Goal: Task Accomplishment & Management: Use online tool/utility

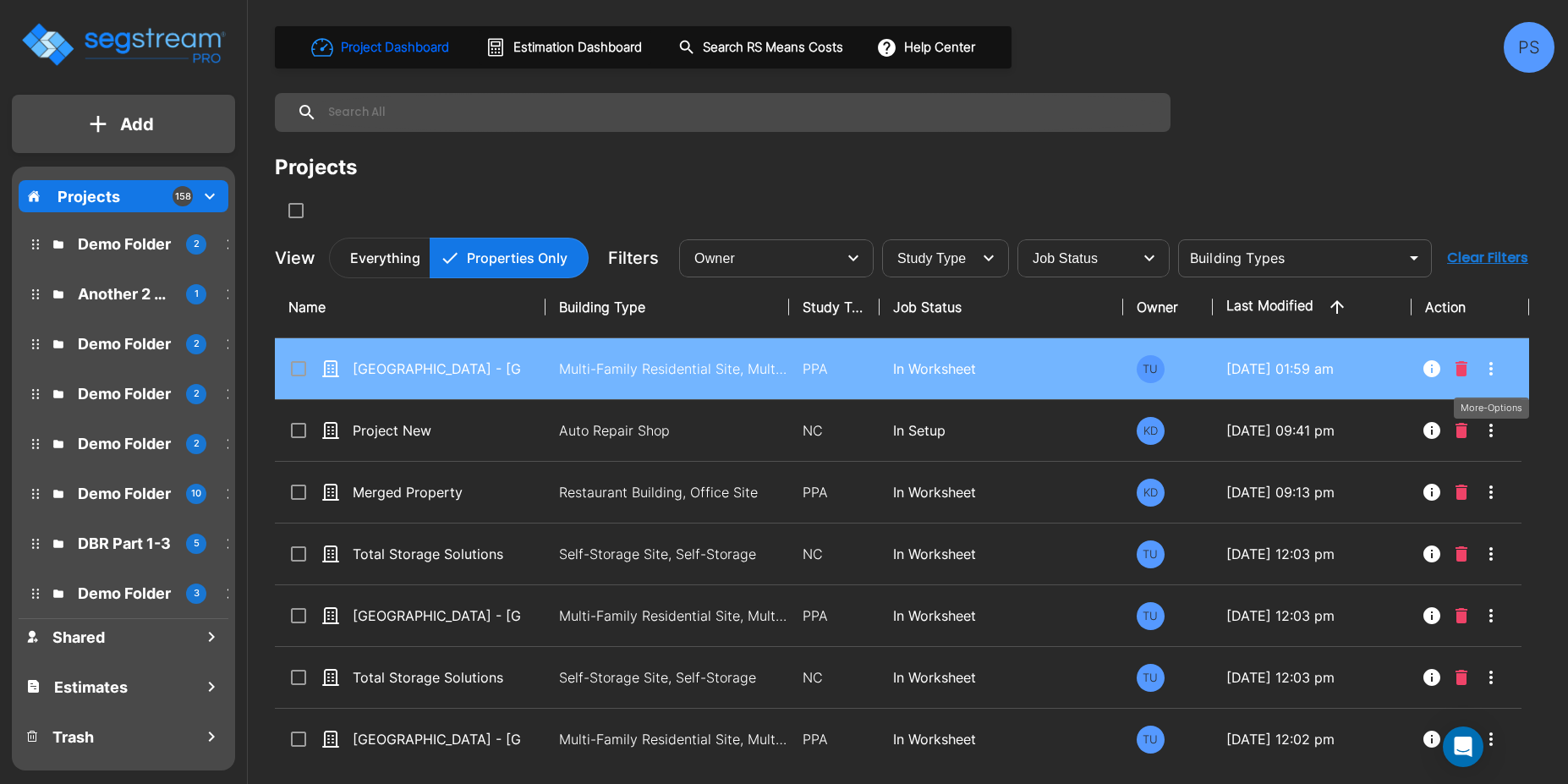
click at [1487, 381] on button "More-Options" at bounding box center [1490, 368] width 34 height 34
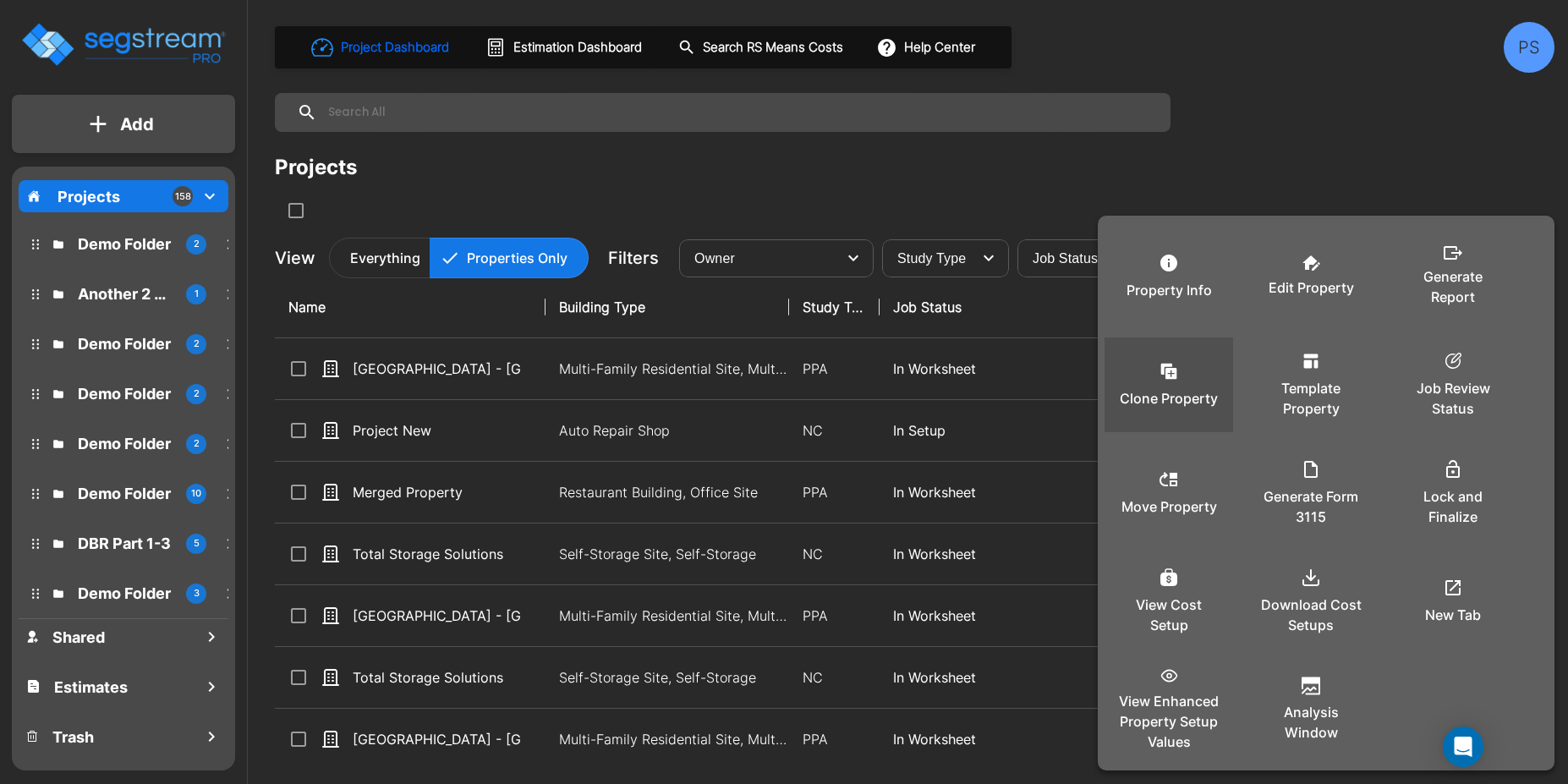
click at [1211, 393] on p "Clone Property" at bounding box center [1169, 398] width 98 height 20
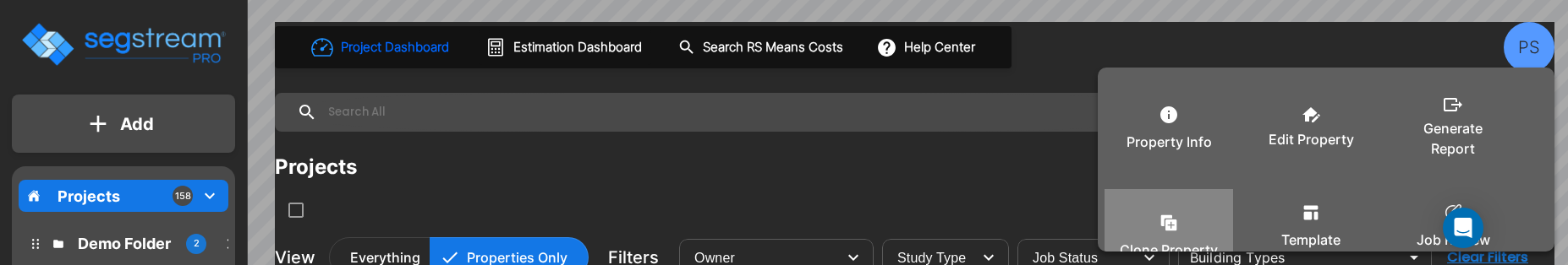
click at [1164, 220] on icon at bounding box center [1168, 222] width 20 height 20
click at [1176, 215] on icon at bounding box center [1168, 222] width 20 height 20
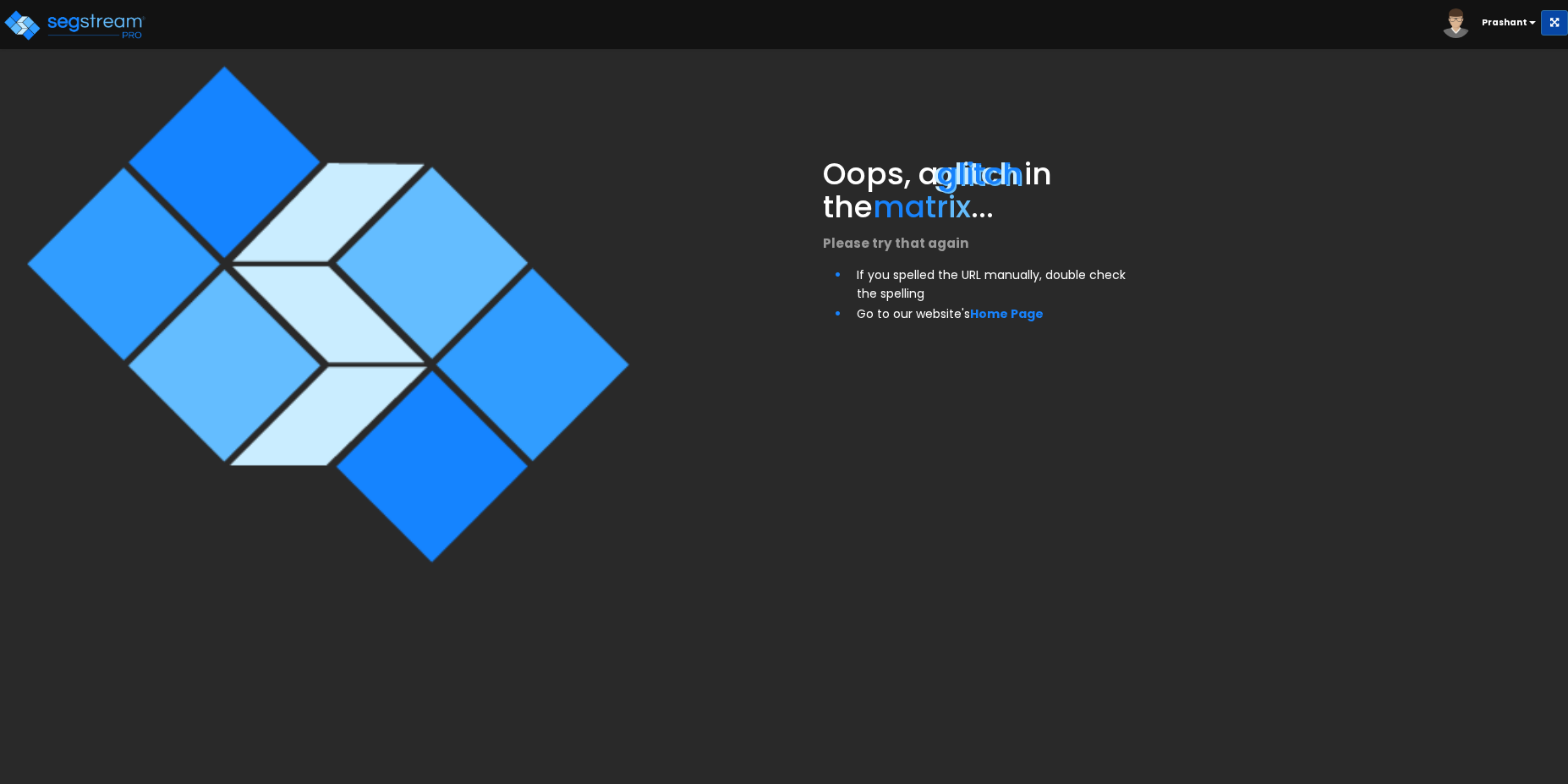
click at [560, 104] on img at bounding box center [327, 314] width 629 height 629
